Goal: Transaction & Acquisition: Purchase product/service

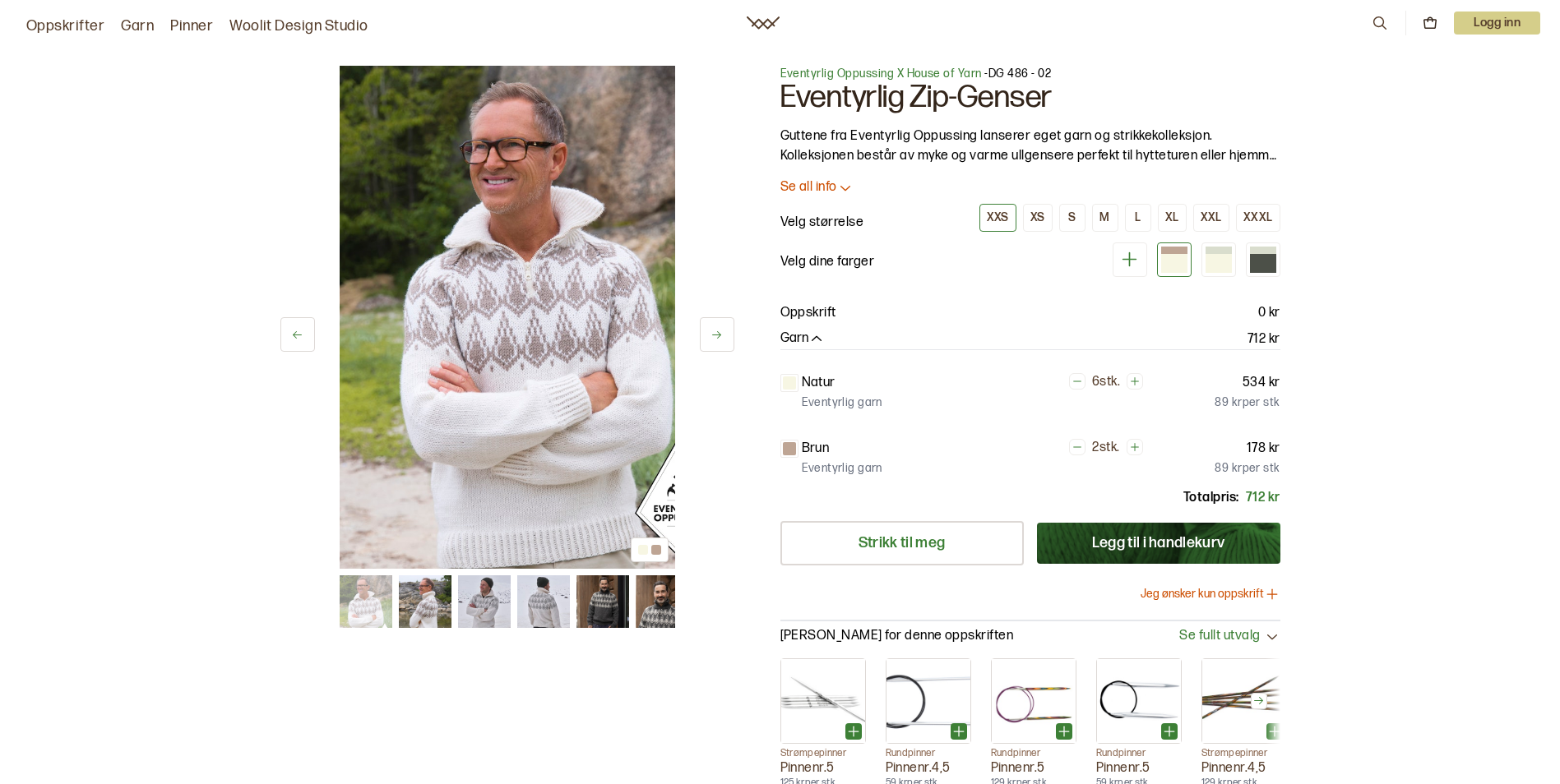
click at [826, 183] on p "Se all info" at bounding box center [809, 188] width 57 height 17
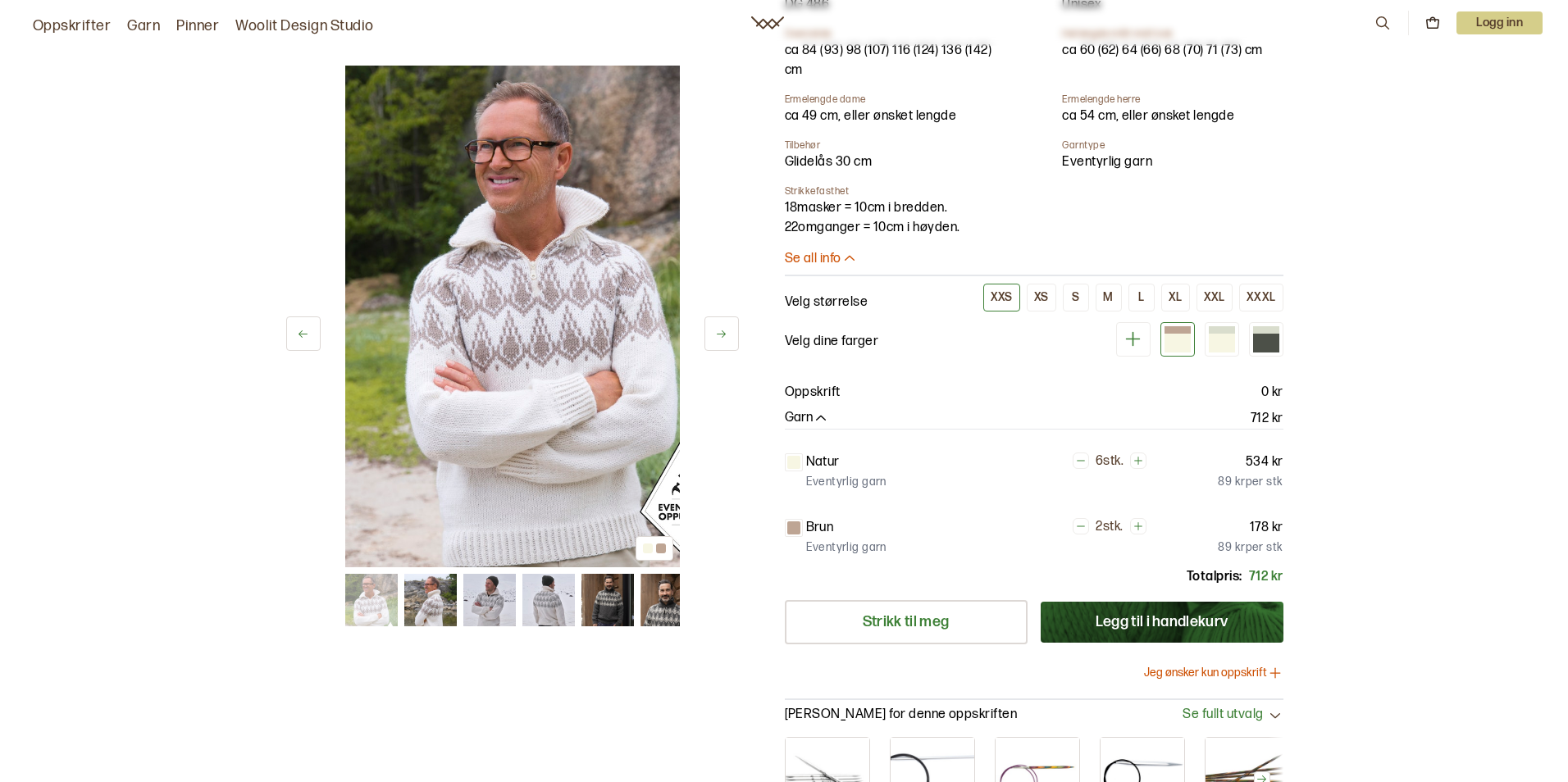
scroll to position [656, 0]
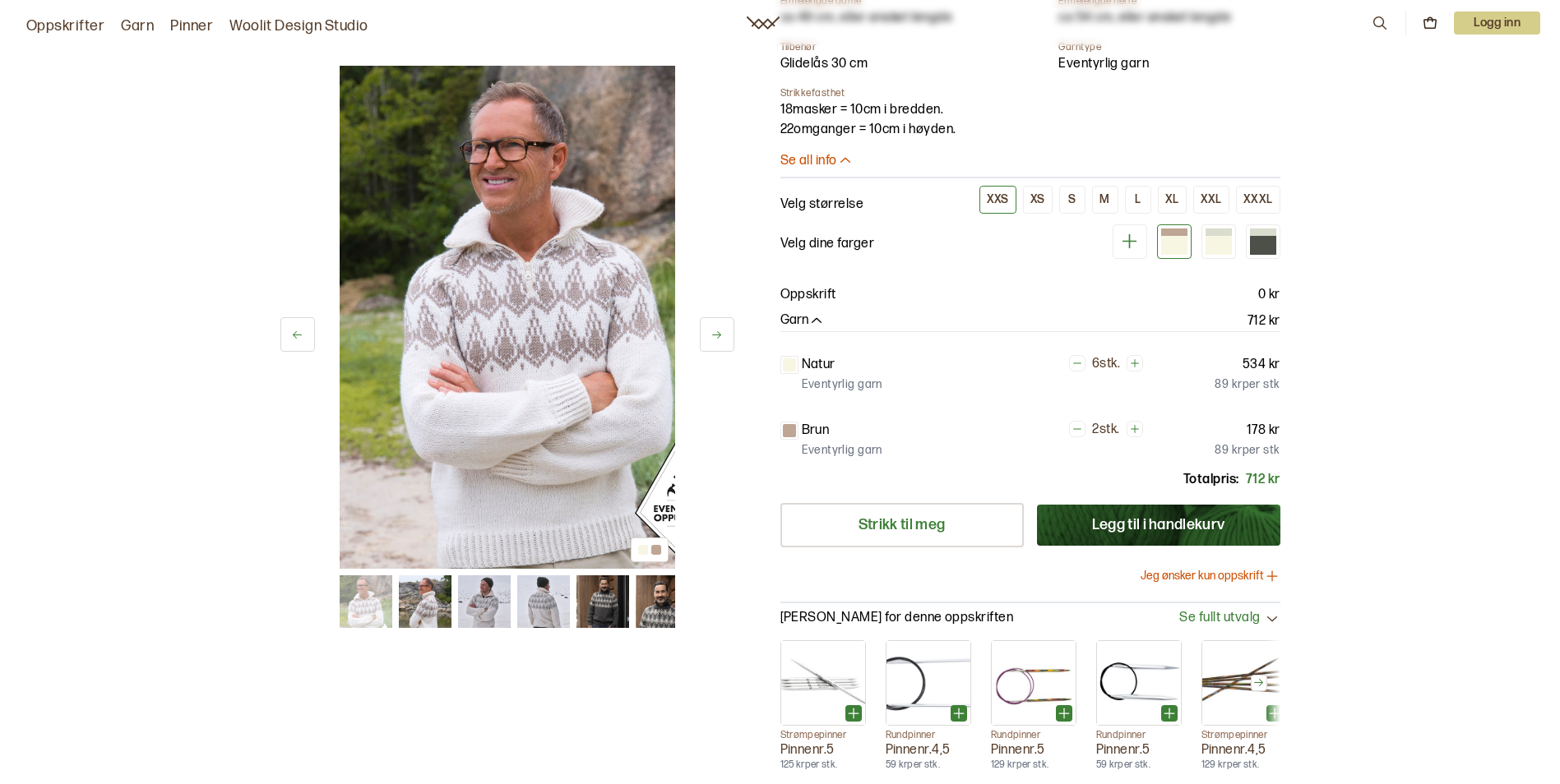
click at [1241, 577] on button "Jeg ønsker kun oppskrift" at bounding box center [1210, 576] width 139 height 16
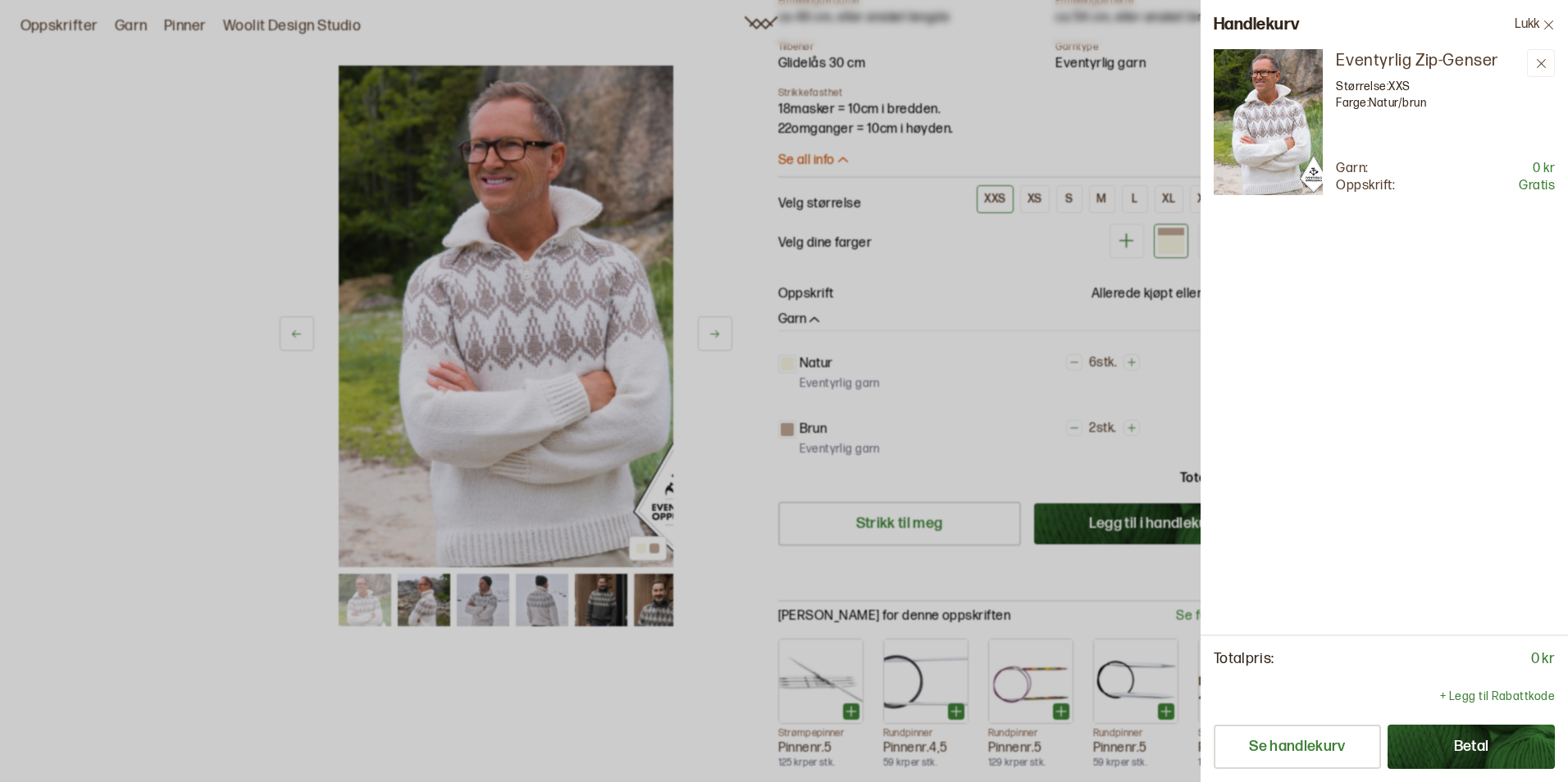
click at [1465, 751] on button "Betal" at bounding box center [1470, 747] width 167 height 45
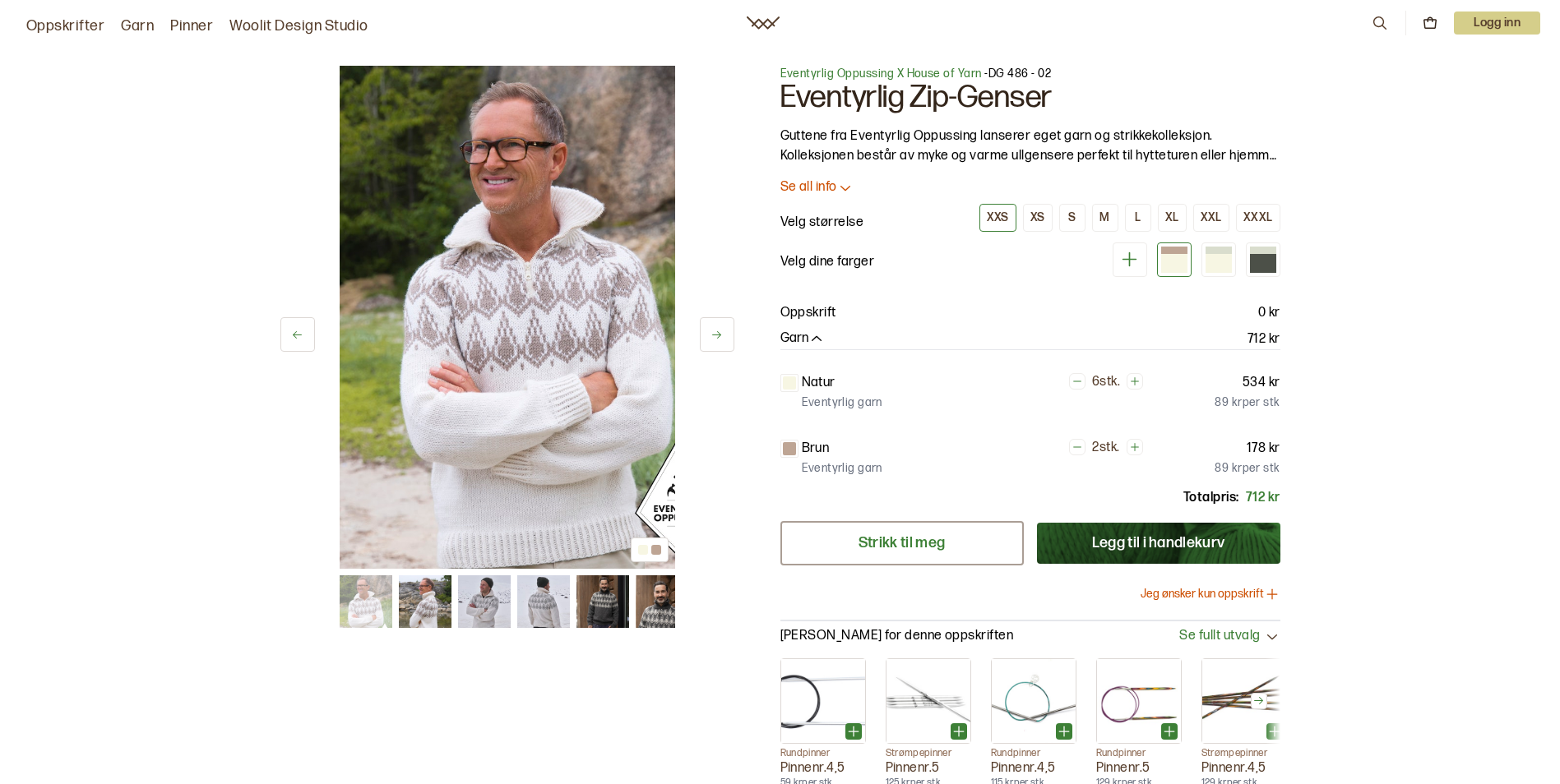
click at [915, 537] on link "Strikk til meg" at bounding box center [902, 544] width 244 height 45
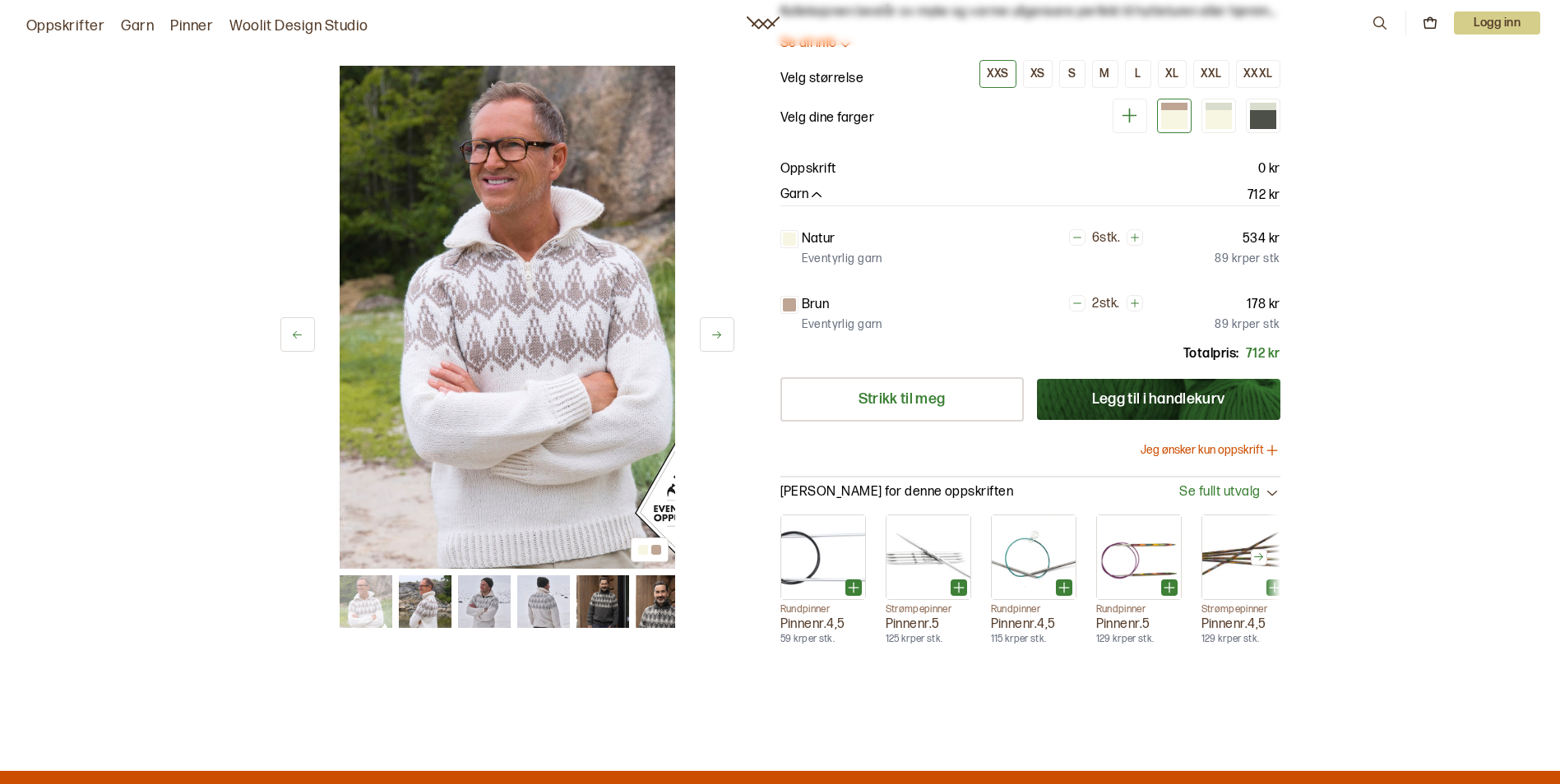
scroll to position [164, 0]
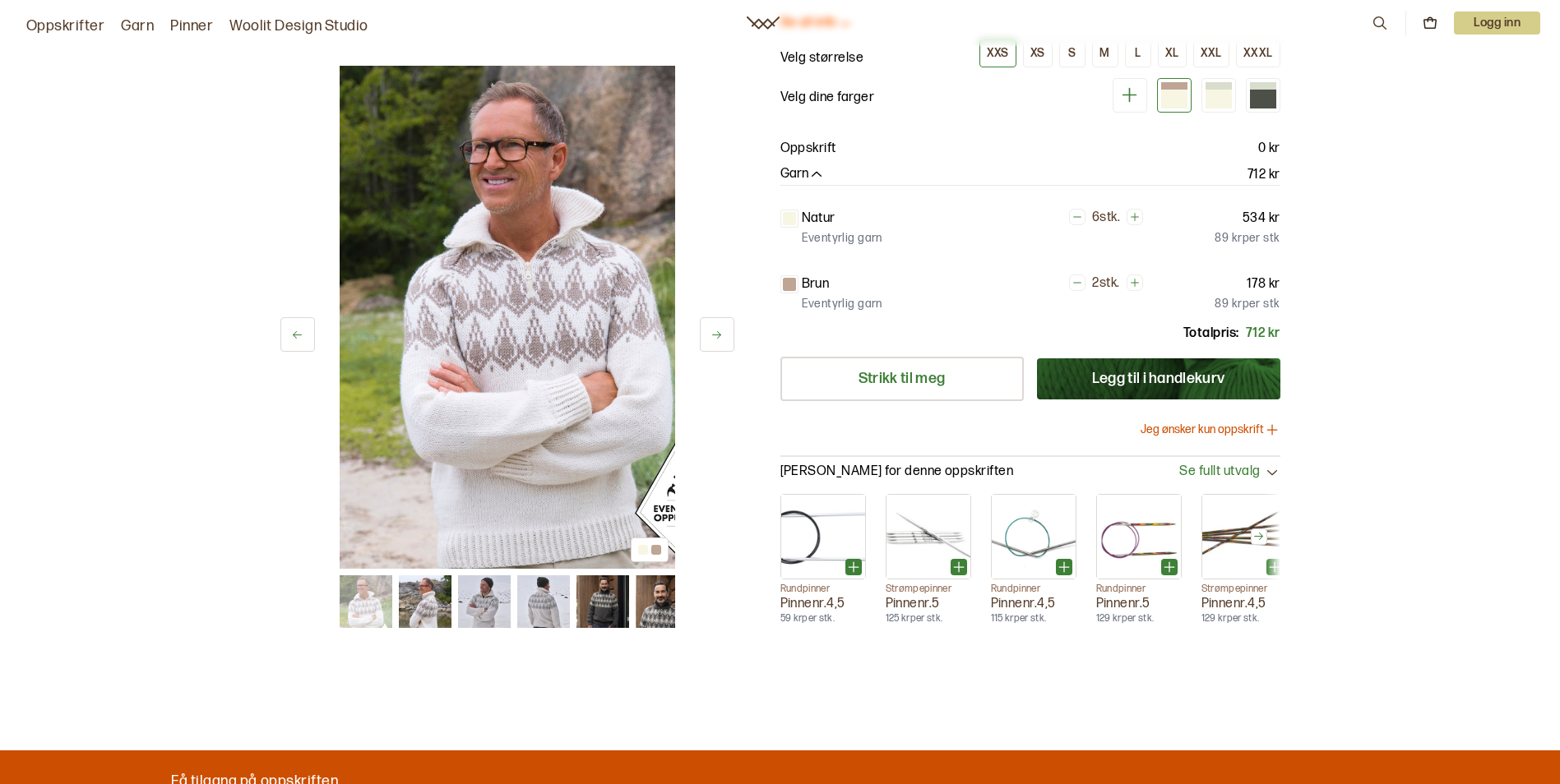
click at [1206, 433] on button "Jeg ønsker kun oppskrift" at bounding box center [1210, 429] width 139 height 16
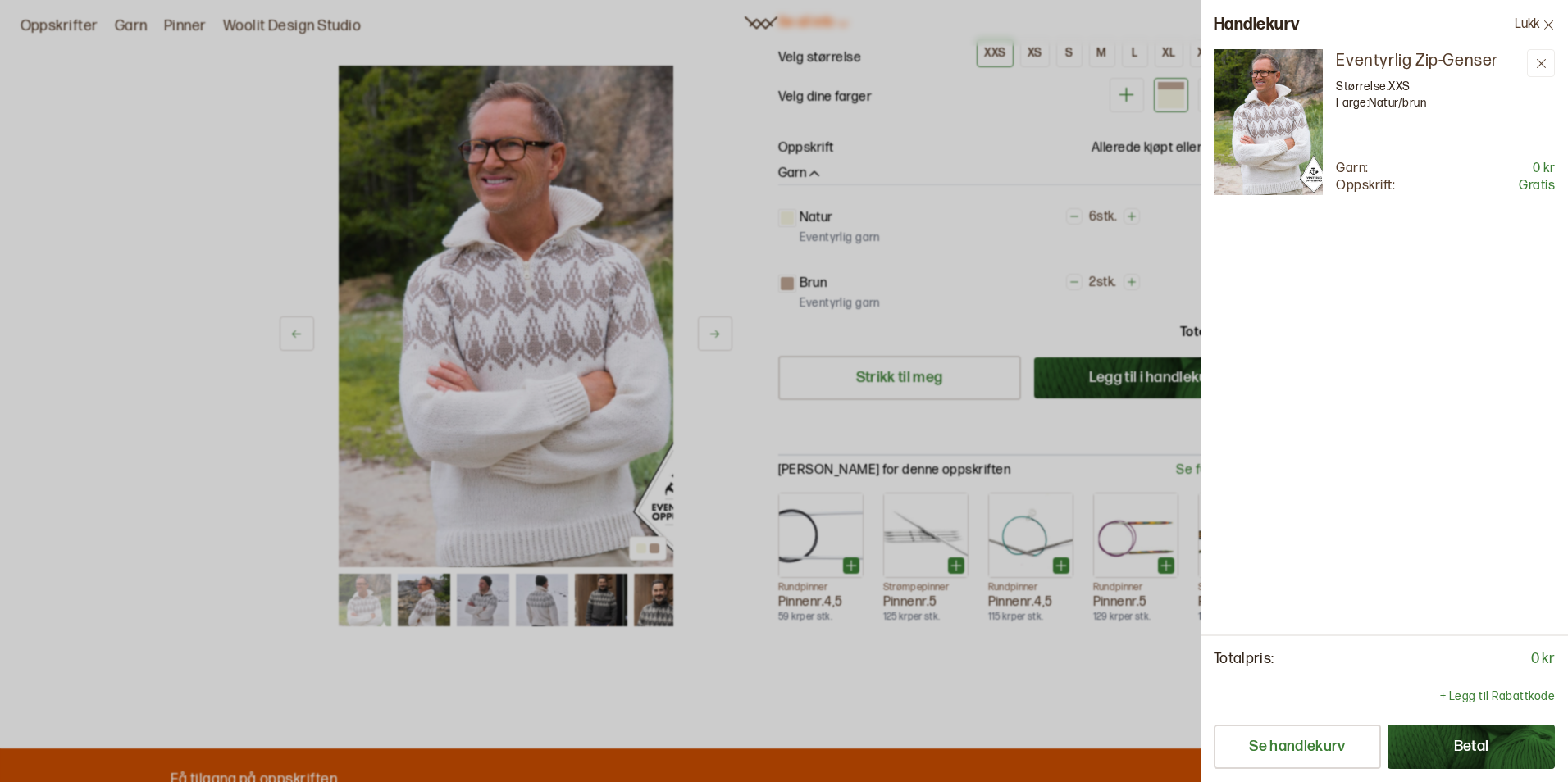
click at [1530, 23] on button "Lukk" at bounding box center [1534, 24] width 66 height 49
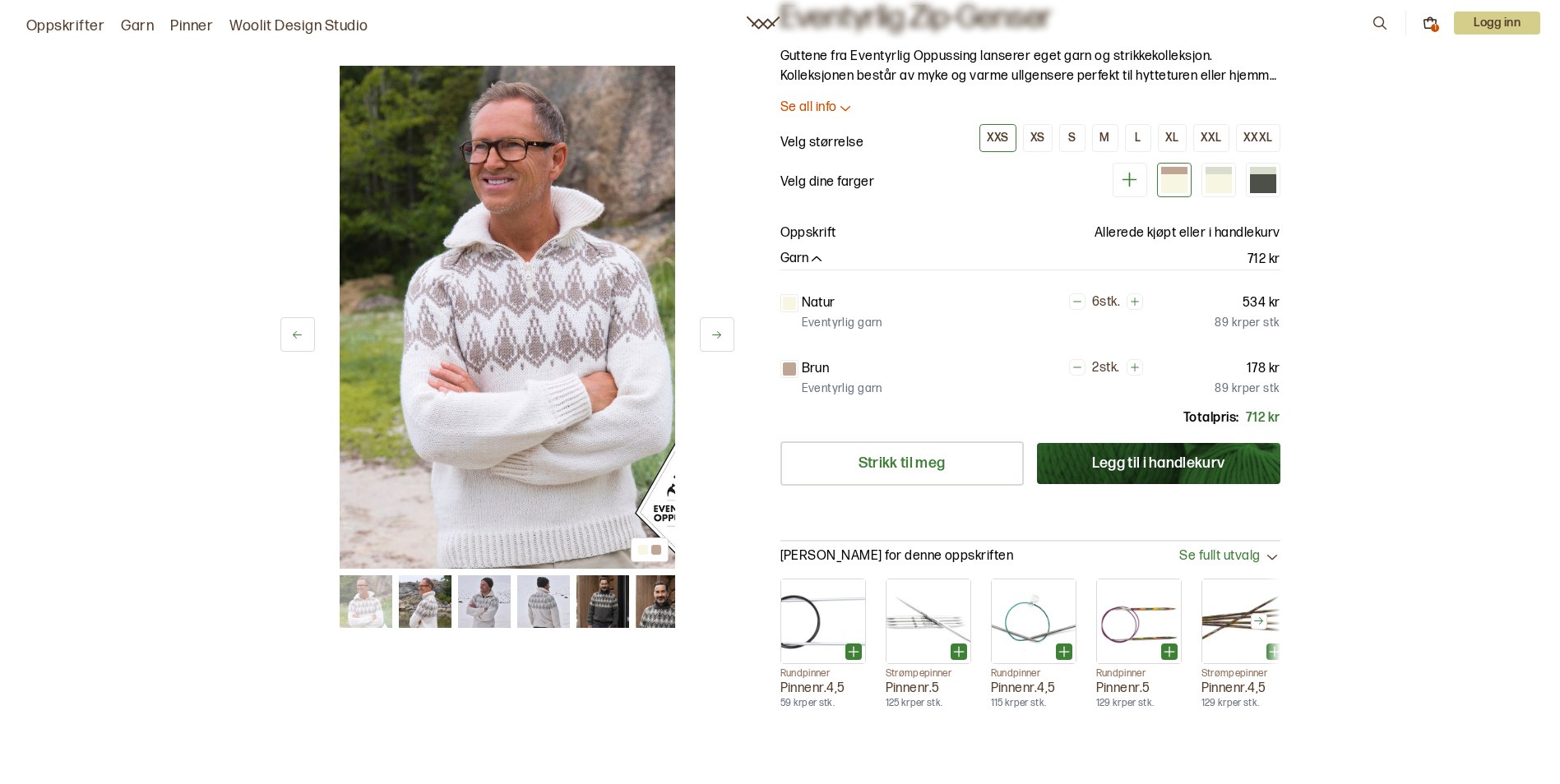
scroll to position [0, 0]
